Goal: Task Accomplishment & Management: Manage account settings

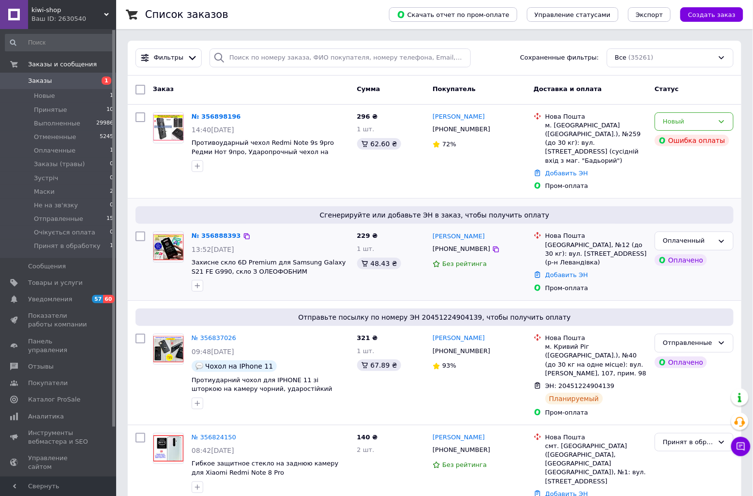
click at [205, 230] on div "№ 356888393" at bounding box center [216, 235] width 51 height 11
click at [203, 232] on link "№ 356888393" at bounding box center [216, 235] width 49 height 7
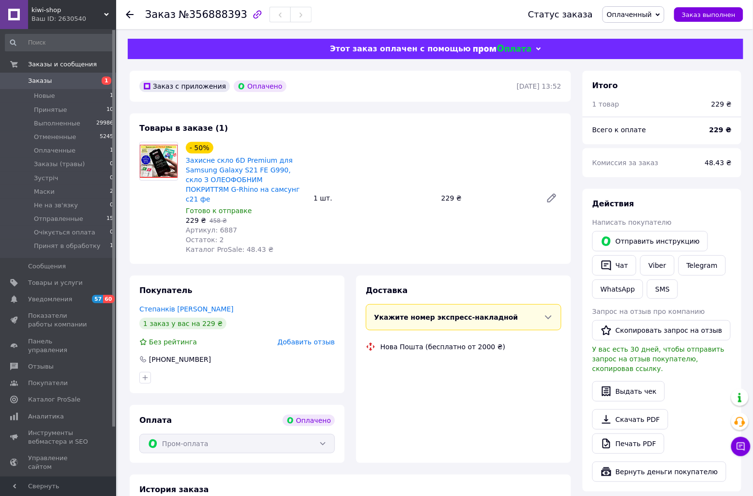
click at [660, 15] on icon at bounding box center [658, 14] width 4 height 3
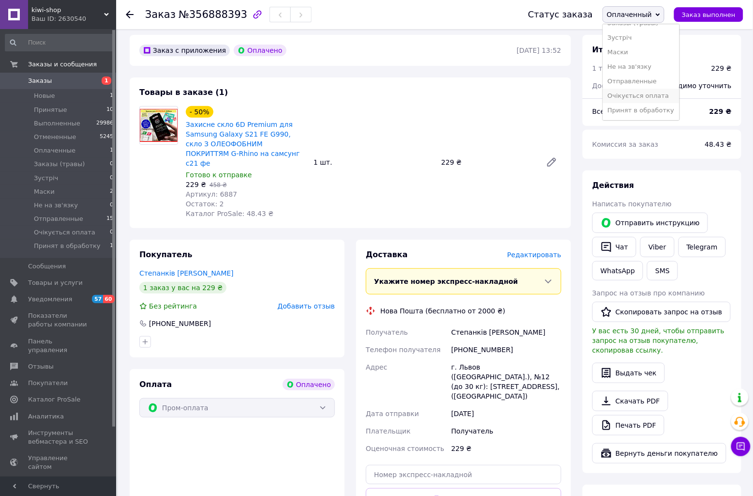
scroll to position [54, 0]
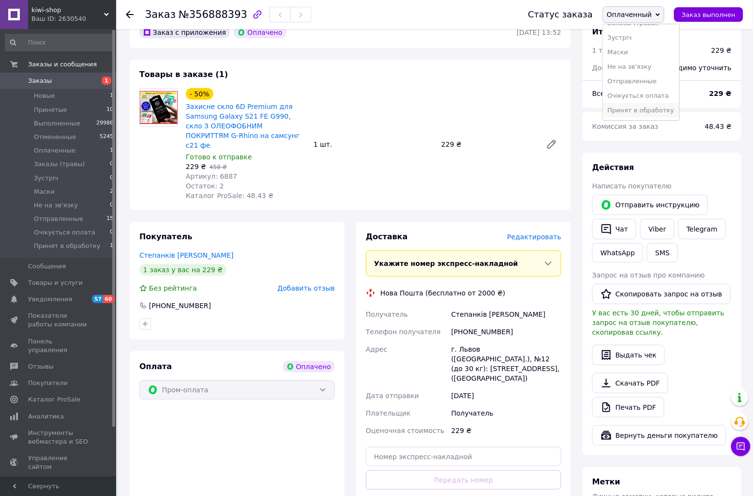
click at [636, 108] on li "Принят в обработку" at bounding box center [641, 110] width 76 height 15
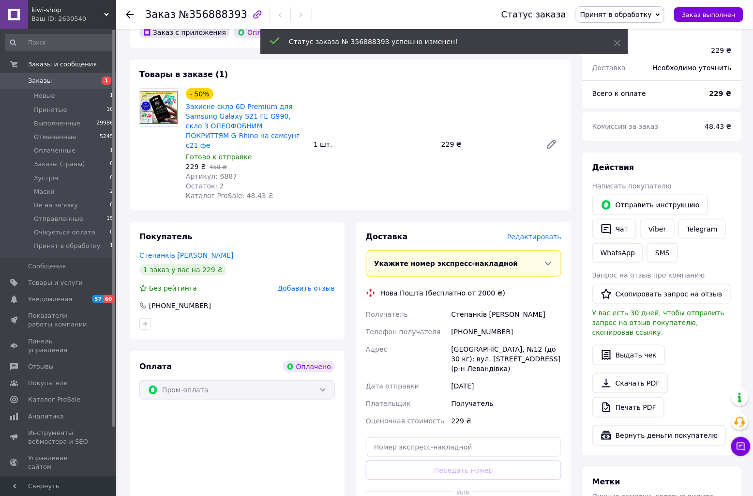
click at [49, 85] on link "Заказы 1" at bounding box center [59, 81] width 119 height 16
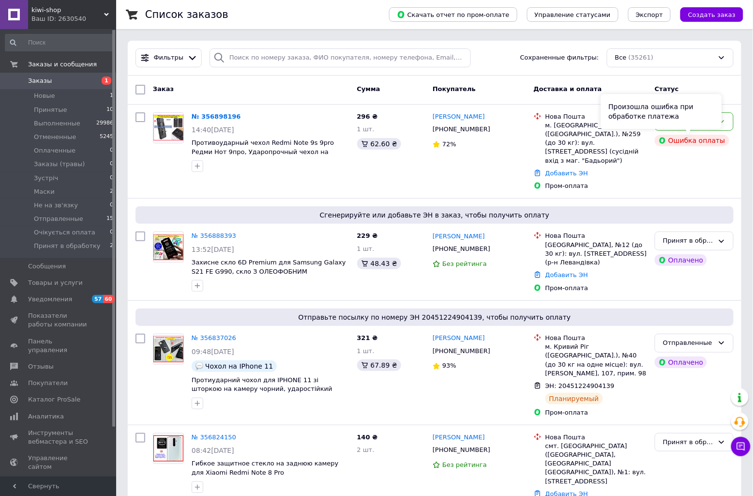
click at [694, 122] on div "Произошла ошибка при обработке платежа" at bounding box center [661, 111] width 121 height 35
click at [729, 122] on div "Новый" at bounding box center [694, 121] width 79 height 19
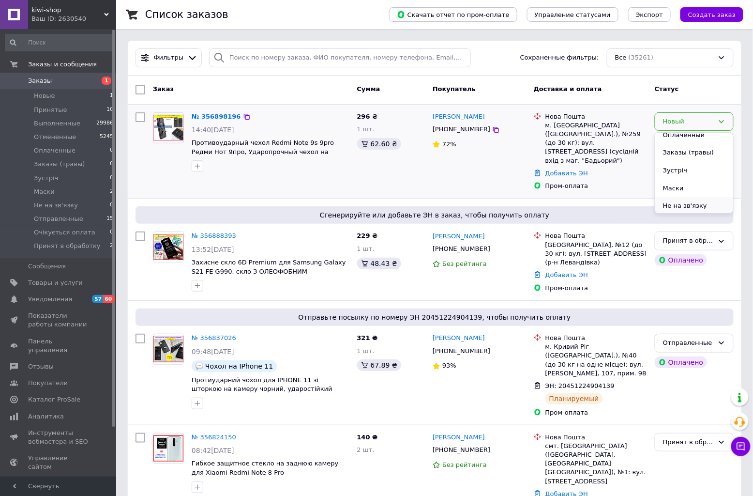
scroll to position [114, 0]
click at [686, 201] on li "Принят в обработку" at bounding box center [694, 210] width 78 height 28
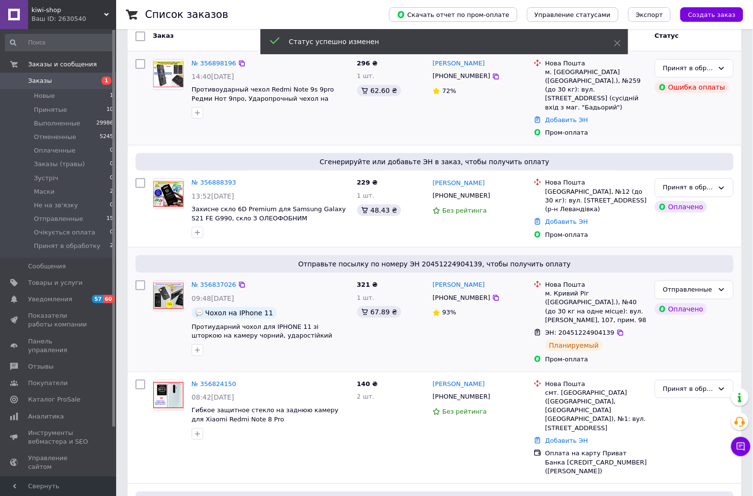
scroll to position [54, 0]
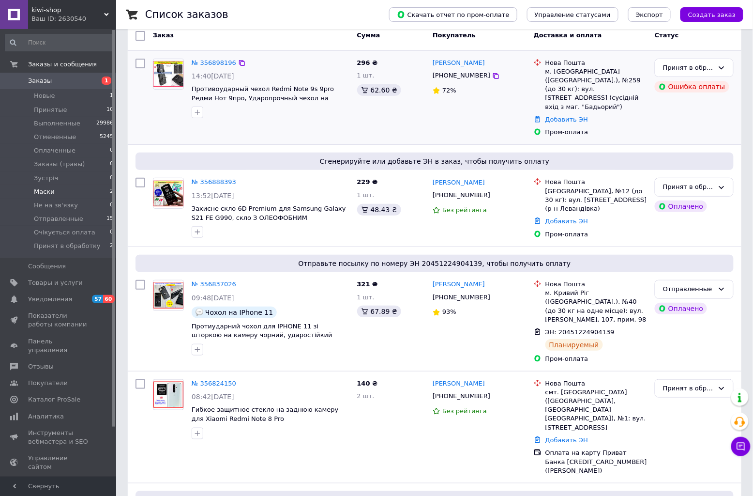
click at [45, 191] on span "Маски" at bounding box center [44, 191] width 21 height 9
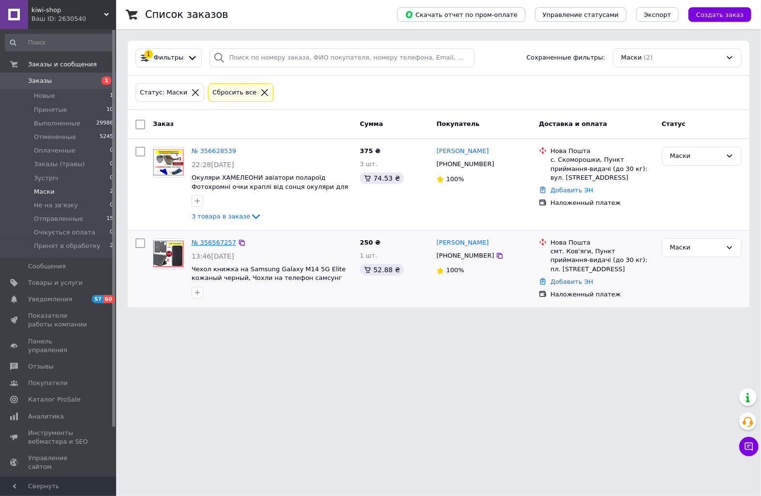
click at [202, 241] on link "№ 356567257" at bounding box center [214, 242] width 45 height 7
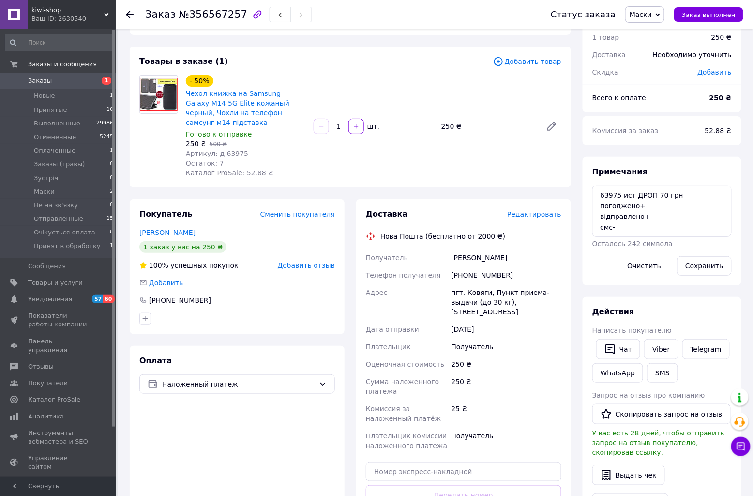
scroll to position [161, 0]
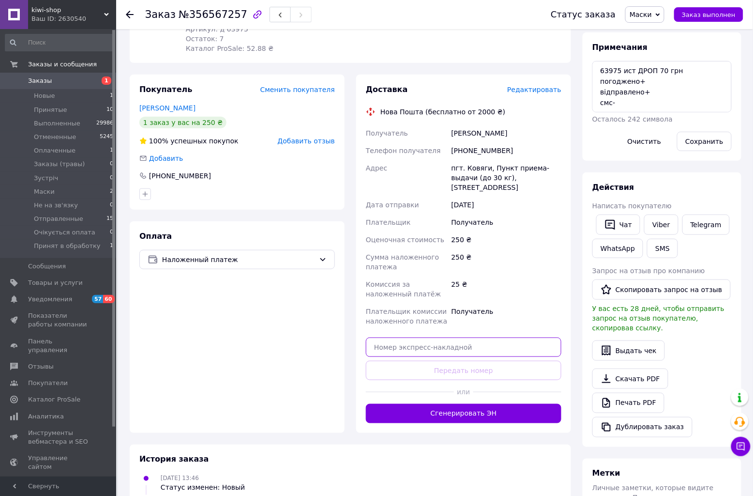
click at [458, 337] on input "text" at bounding box center [464, 346] width 196 height 19
paste input "20451225107810"
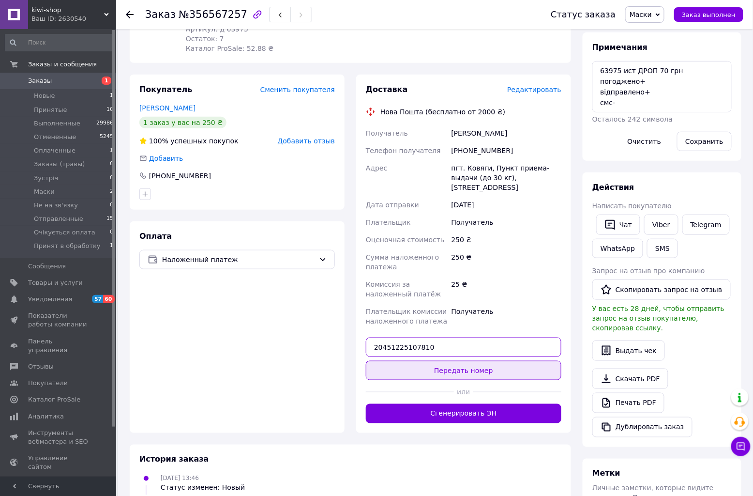
type input "20451225107810"
click at [485, 361] on button "Передать номер" at bounding box center [464, 370] width 196 height 19
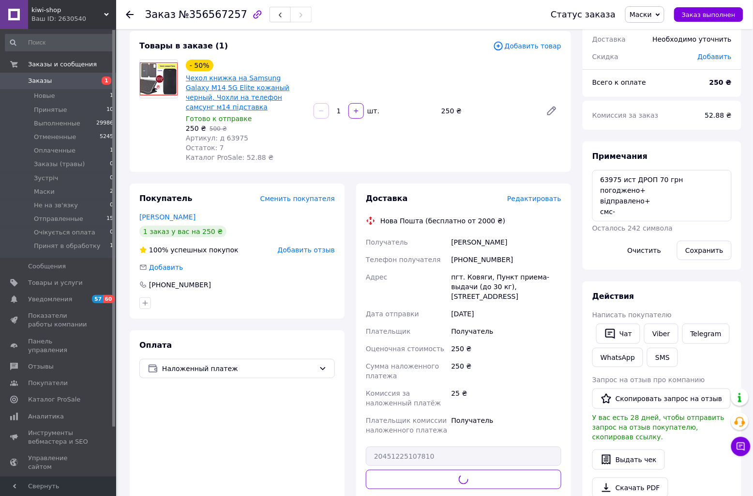
scroll to position [0, 0]
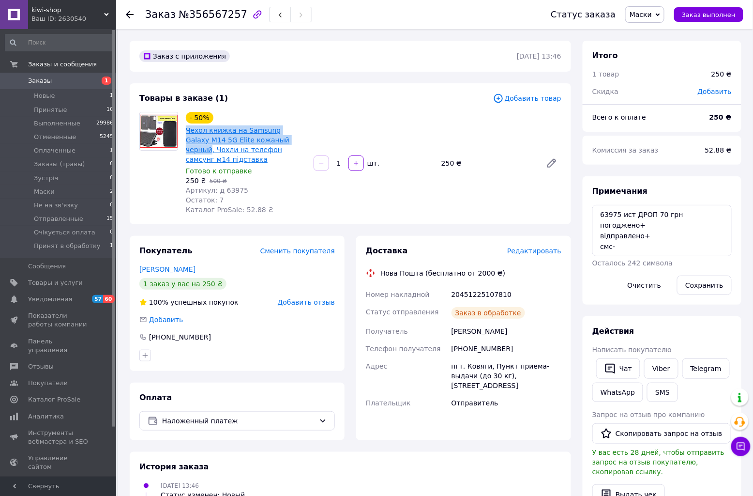
drag, startPoint x: 184, startPoint y: 128, endPoint x: 263, endPoint y: 138, distance: 79.5
click at [263, 138] on div "Чехол книжка на Samsung Galaxy M14 5G Elite кожаный черный, Чохли на телефон са…" at bounding box center [246, 144] width 122 height 41
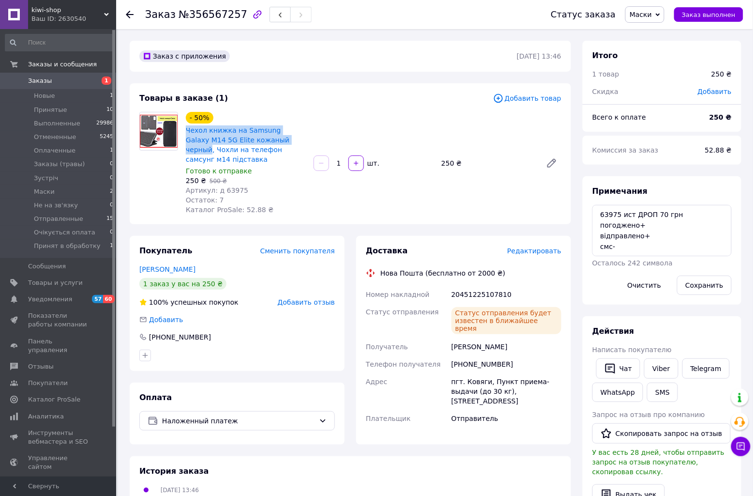
copy link "Чехол книжка на Samsung Galaxy M14 5G Elite кожаный черный"
click at [202, 16] on span "№356567257" at bounding box center [213, 15] width 69 height 12
copy span "356567257"
click at [632, 252] on textarea "63975 ист ДРОП 70 грн погоджено+ відправлено+ смс- ексель-" at bounding box center [661, 230] width 139 height 51
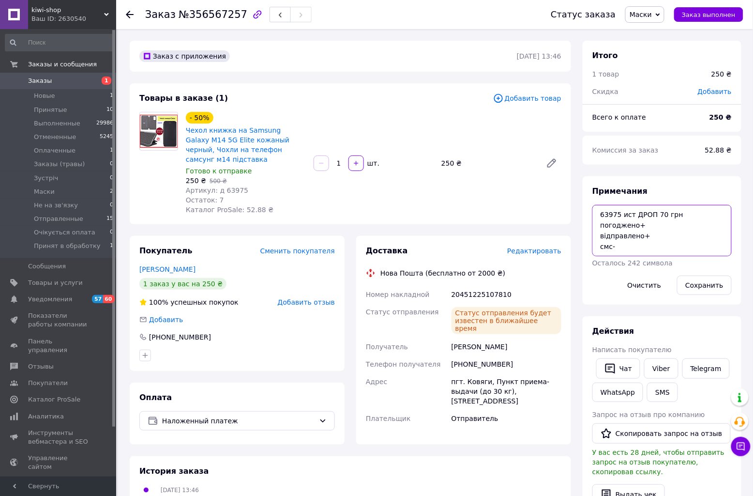
click at [627, 244] on textarea "63975 ист ДРОП 70 грн погоджено+ відправлено+ смс- ексель-" at bounding box center [661, 230] width 139 height 51
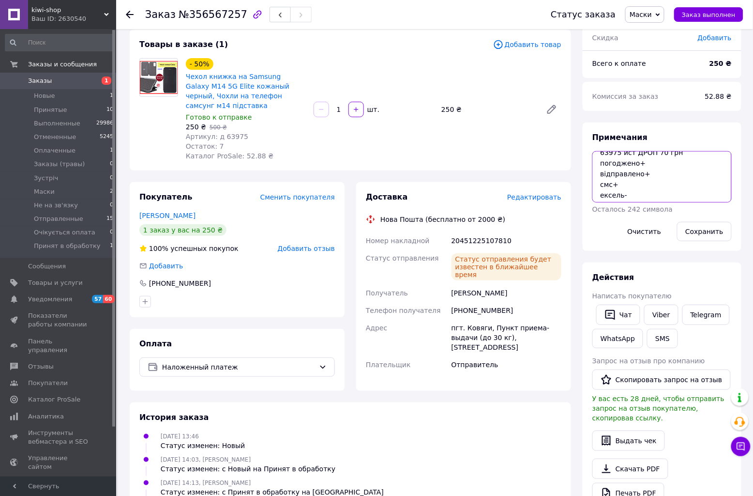
scroll to position [11, 0]
click at [636, 195] on textarea "63975 ист ДРОП 70 грн погоджено+ відправлено+ смс+ ексель-" at bounding box center [661, 176] width 139 height 51
click at [637, 192] on textarea "63975 ист ДРОП 70 грн погоджено+ відправлено+ смс+ ексель-" at bounding box center [661, 176] width 139 height 51
type textarea "63975 ист ДРОП 70 грн погоджено+ відправлено+ смс+ ексель+"
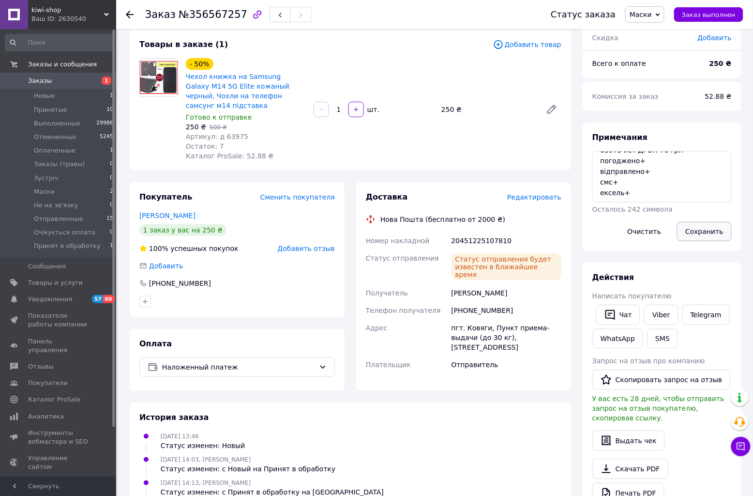
click at [701, 225] on button "Сохранить" at bounding box center [704, 231] width 55 height 19
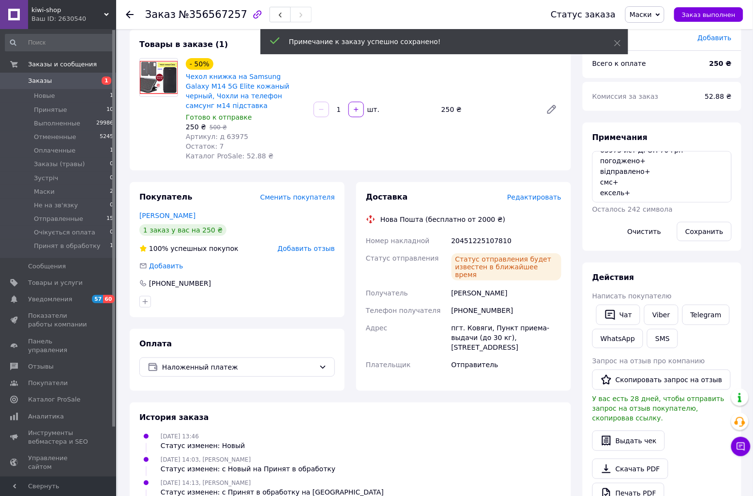
click at [652, 13] on span "Маски" at bounding box center [641, 15] width 22 height 8
click at [656, 81] on li "Отправленные" at bounding box center [664, 81] width 76 height 15
